Goal: Navigation & Orientation: Find specific page/section

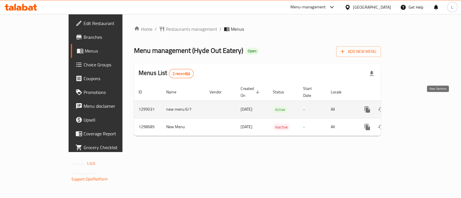
click at [412, 106] on icon "enhanced table" at bounding box center [408, 109] width 7 height 7
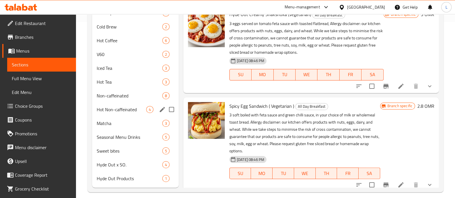
scroll to position [182, 0]
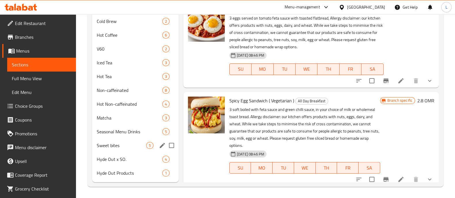
click at [125, 150] on div "Sweet bites 5" at bounding box center [135, 146] width 87 height 14
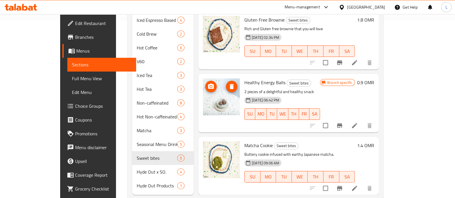
scroll to position [182, 0]
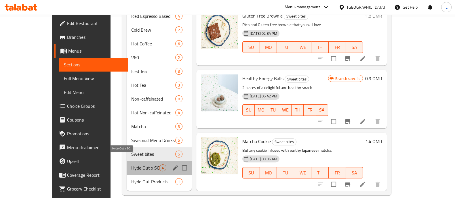
click at [131, 165] on span "Hyde Out x SO." at bounding box center [145, 168] width 28 height 7
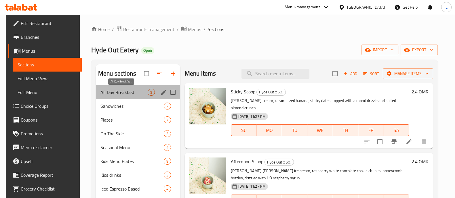
click at [111, 96] on span "All Day Breakfast" at bounding box center [124, 92] width 47 height 7
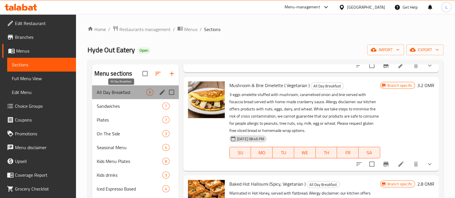
click at [130, 89] on span "All Day Breakfast" at bounding box center [122, 92] width 50 height 7
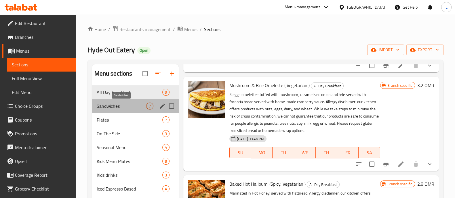
click at [126, 107] on span "Sandwiches" at bounding box center [122, 106] width 50 height 7
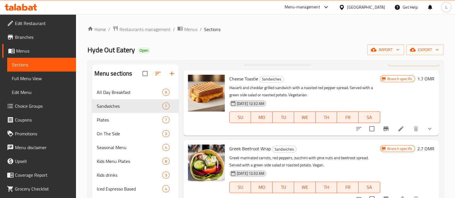
scroll to position [13, 0]
click at [324, 39] on div "Home / Restaurants management / Menus / Sections Hyde Out Eatery Open import ex…" at bounding box center [266, 197] width 356 height 343
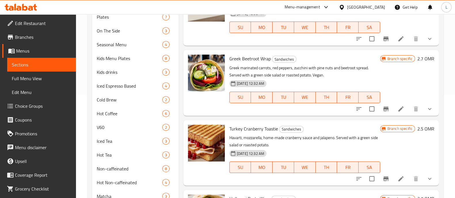
scroll to position [0, 0]
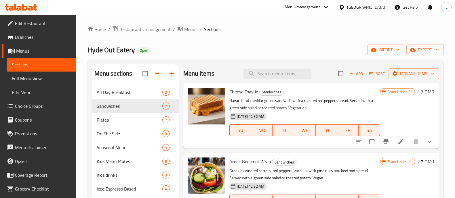
click at [251, 48] on div "Hyde Out Eatery Open import export" at bounding box center [266, 50] width 356 height 11
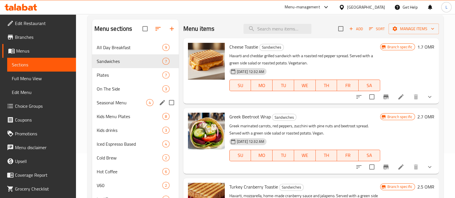
scroll to position [45, 0]
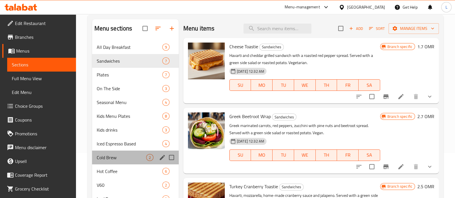
click at [124, 154] on div "Cold Brew 2" at bounding box center [135, 158] width 87 height 14
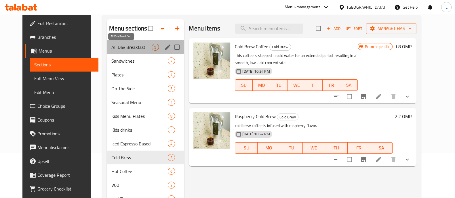
click at [139, 47] on span "All Day Breakfast" at bounding box center [131, 47] width 40 height 7
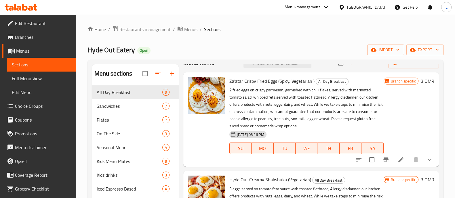
scroll to position [18, 0]
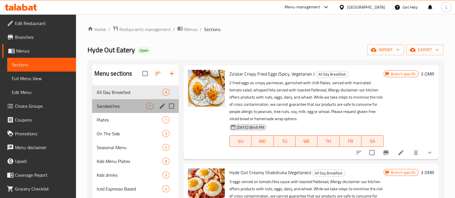
click at [124, 101] on div "Sandwiches 7" at bounding box center [135, 106] width 87 height 14
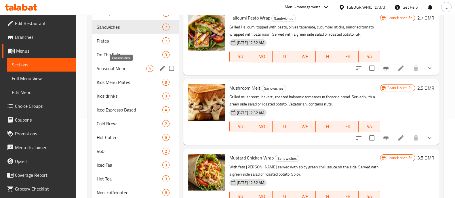
scroll to position [48, 0]
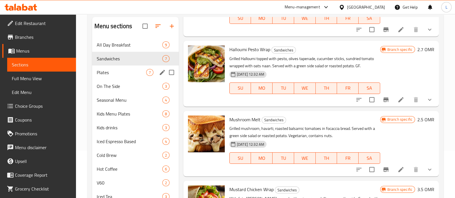
click at [125, 67] on div "Plates 7" at bounding box center [135, 73] width 87 height 14
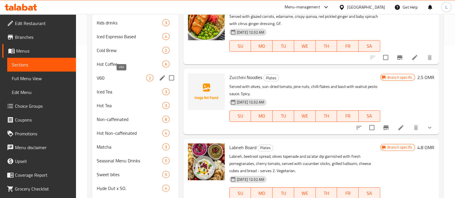
scroll to position [182, 0]
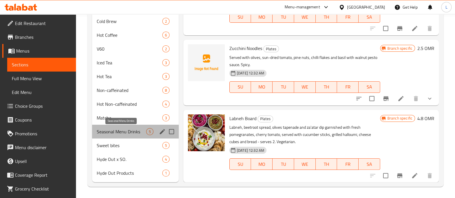
click at [124, 129] on span "Seasonal Menu Drinks" at bounding box center [122, 131] width 50 height 7
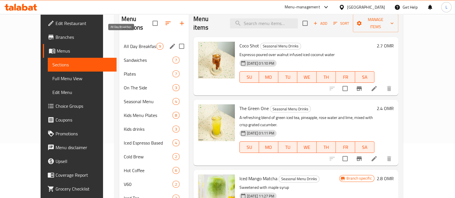
click at [124, 43] on span "All Day Breakfast" at bounding box center [140, 46] width 33 height 7
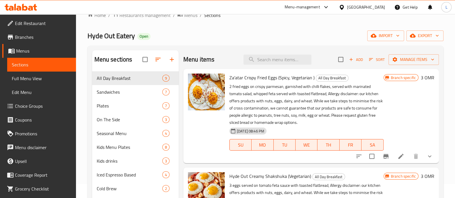
scroll to position [13, 0]
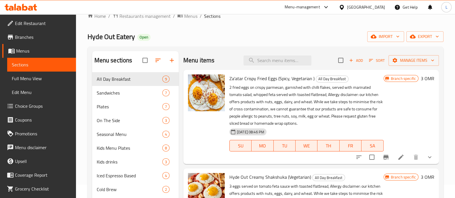
click at [330, 38] on div "Hyde Out Eatery Open import export" at bounding box center [266, 36] width 356 height 11
